Goal: Information Seeking & Learning: Learn about a topic

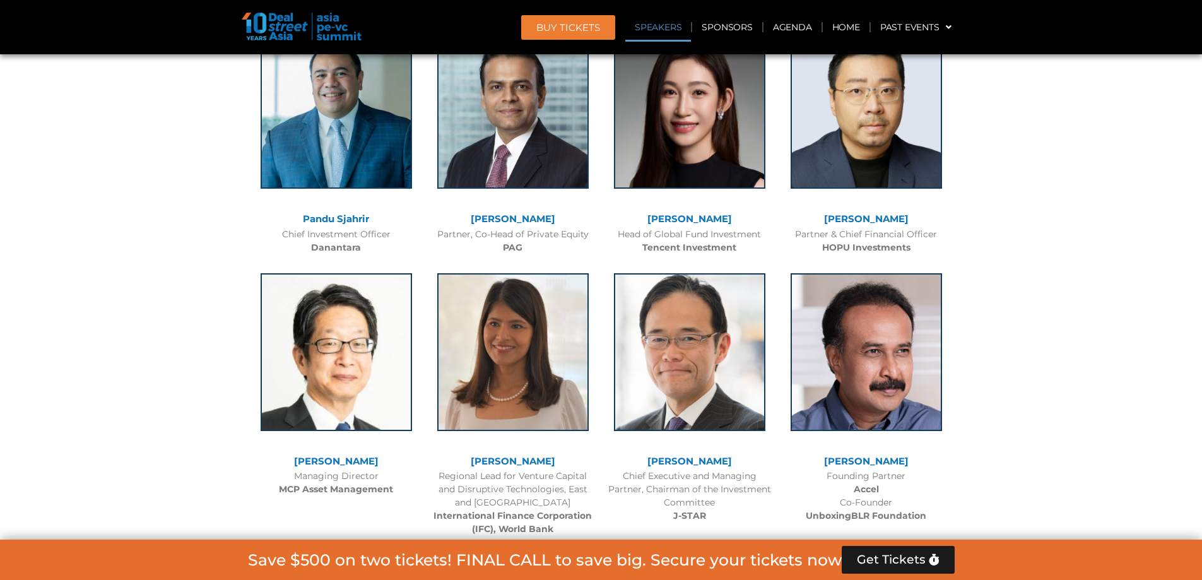
scroll to position [1451, 0]
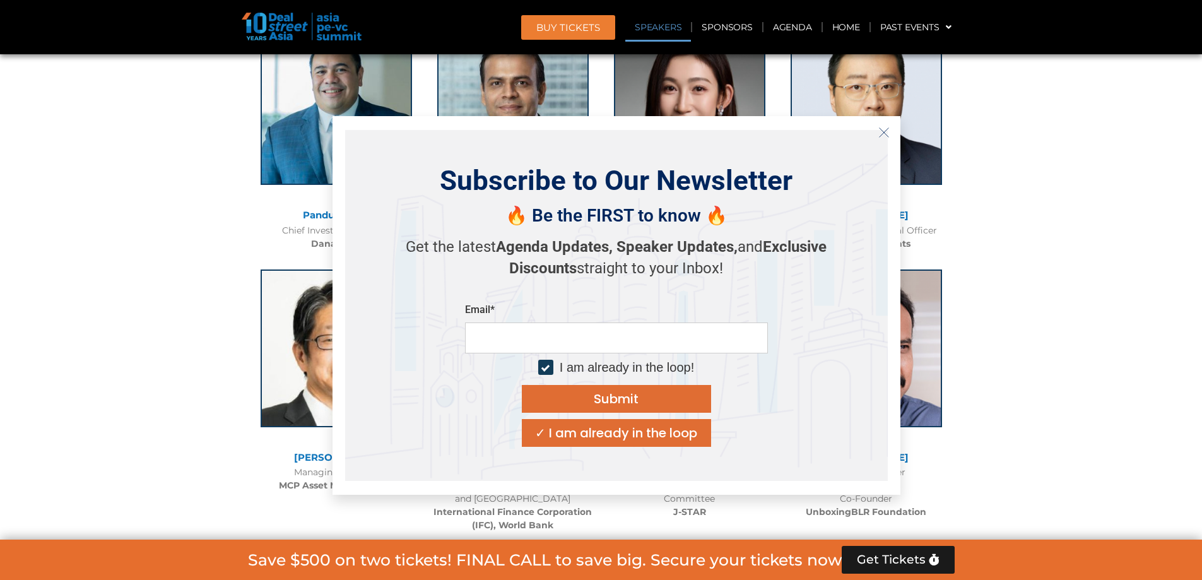
click at [882, 134] on icon "Close" at bounding box center [883, 132] width 11 height 11
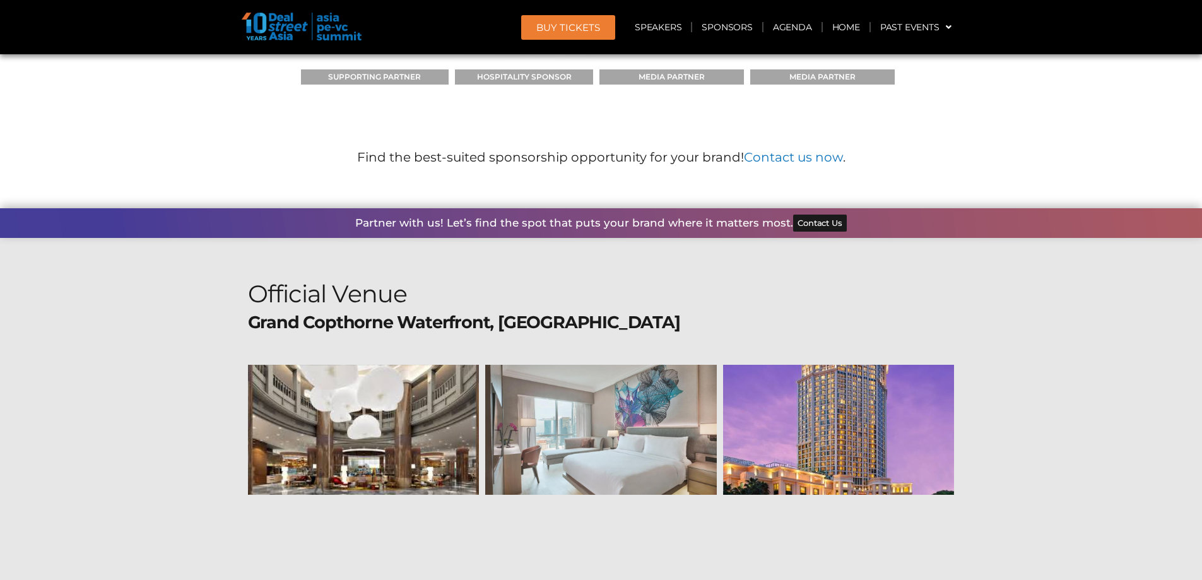
scroll to position [13536, 0]
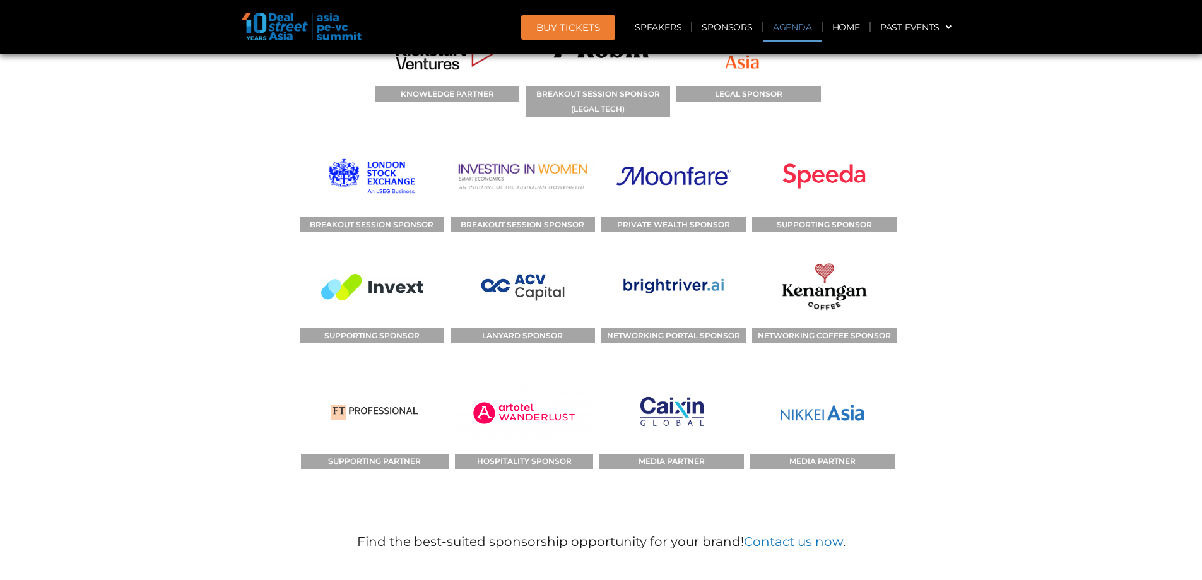
click at [783, 30] on link "Agenda" at bounding box center [792, 27] width 58 height 29
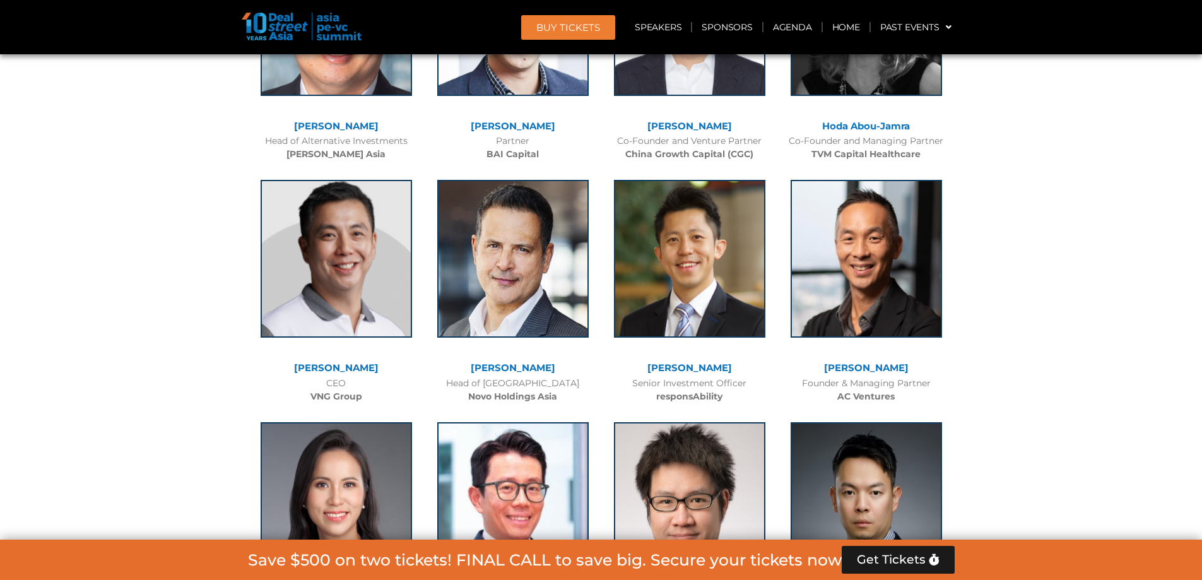
scroll to position [660, 0]
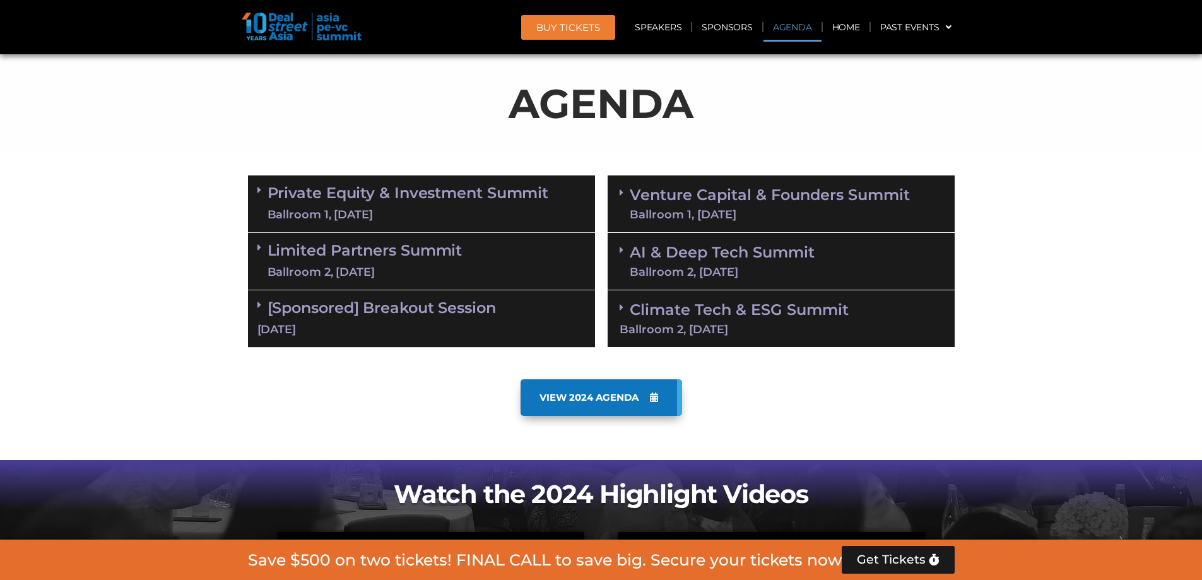
click at [641, 395] on span "VIEW 2024 AGENDA" at bounding box center [598, 397] width 119 height 11
click at [630, 189] on link "Venture Capital & Founders​ Summit Ballroom 1, [DATE]" at bounding box center [770, 203] width 280 height 33
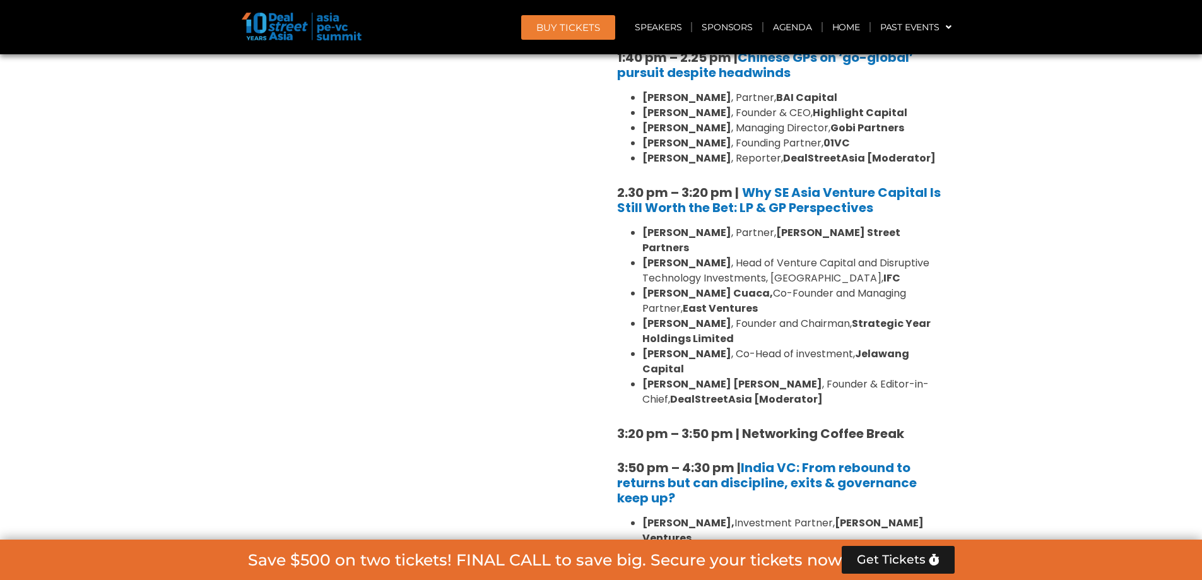
scroll to position [1670, 0]
click at [1098, 201] on section "Private Equity & Investment Summit Ballroom 1, [DATE] 8:00 am – 9:00 am | Regis…" at bounding box center [601, 143] width 1202 height 1966
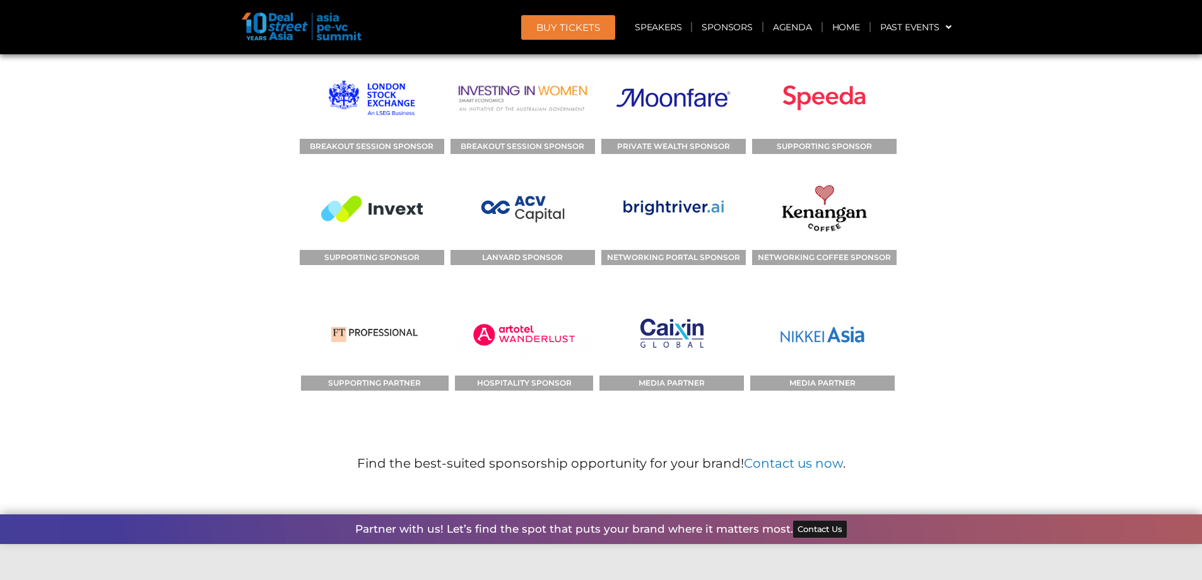
scroll to position [17205, 0]
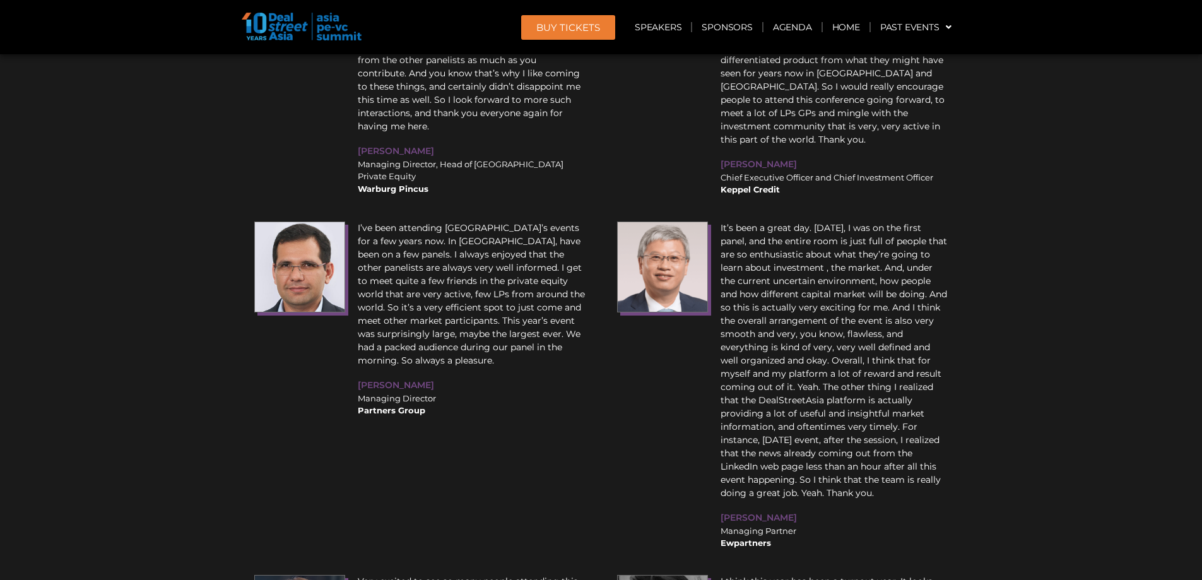
scroll to position [16890, 0]
